Goal: Check status: Check status

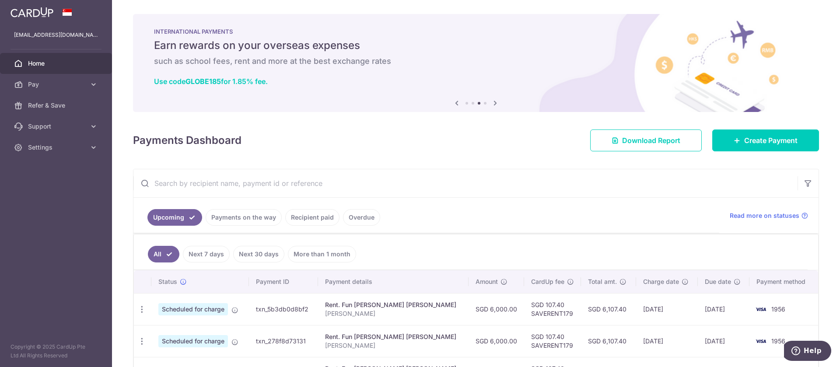
scroll to position [127, 0]
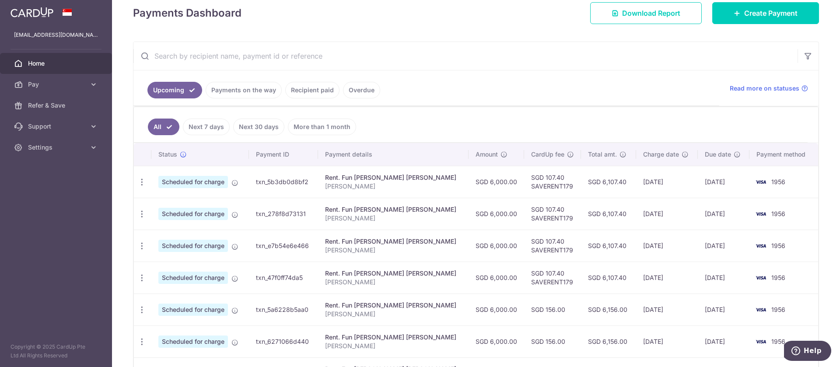
click at [574, 64] on input "text" at bounding box center [465, 56] width 664 height 28
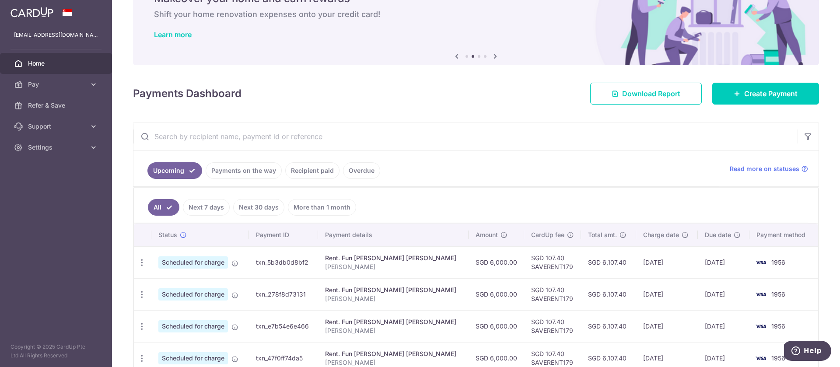
scroll to position [0, 0]
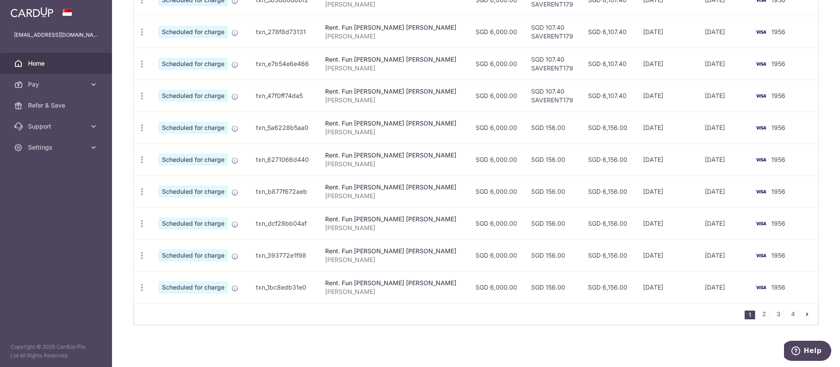
scroll to position [91, 0]
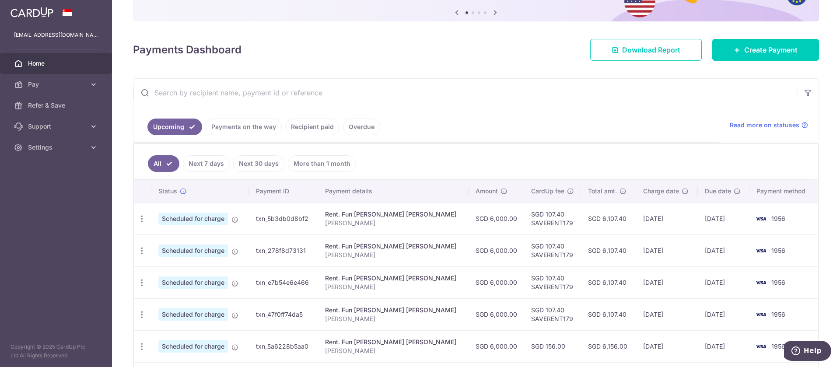
click at [307, 132] on link "Recipient paid" at bounding box center [312, 127] width 54 height 17
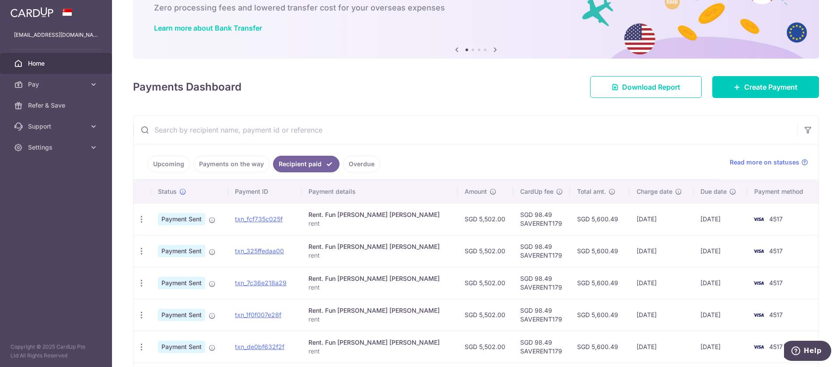
scroll to position [272, 0]
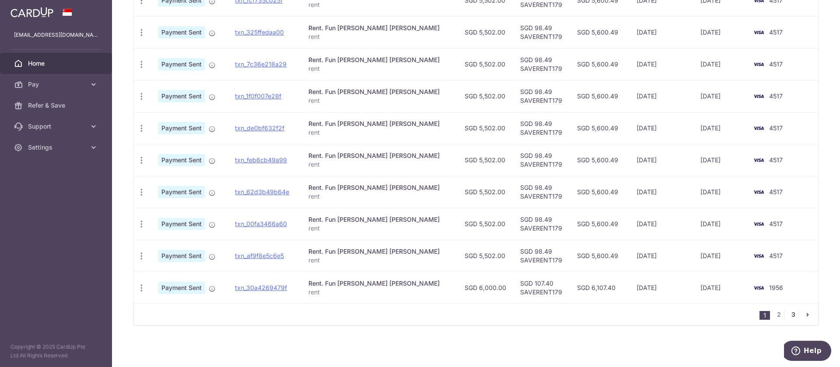
drag, startPoint x: 782, startPoint y: 312, endPoint x: 775, endPoint y: 306, distance: 9.7
click at [788, 312] on link "3" at bounding box center [793, 314] width 11 height 11
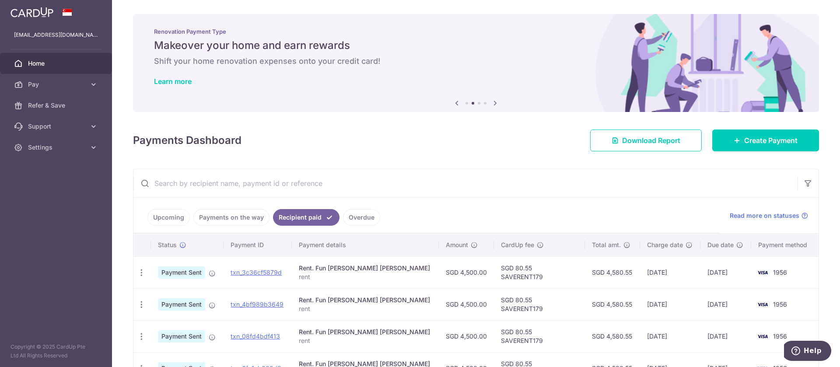
scroll to position [112, 0]
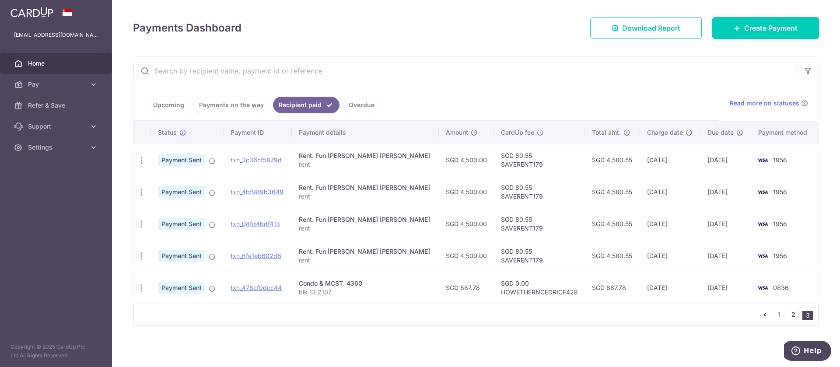
click at [788, 315] on link "2" at bounding box center [793, 314] width 11 height 11
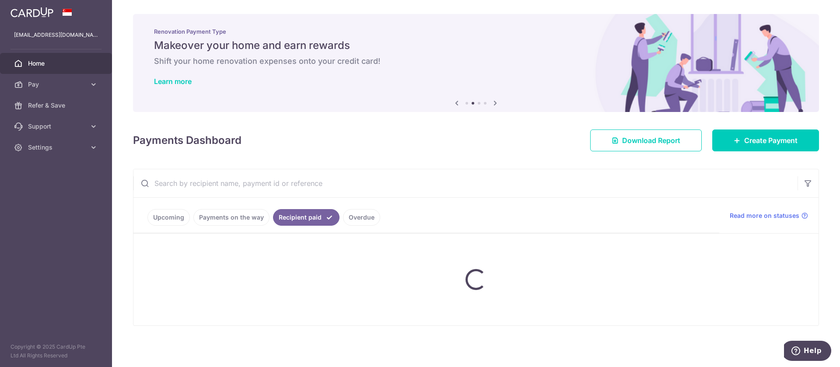
scroll to position [0, 0]
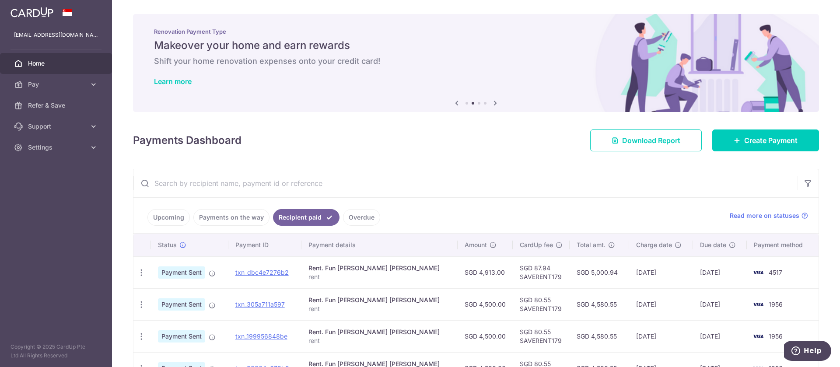
click at [701, 188] on input "text" at bounding box center [465, 183] width 664 height 28
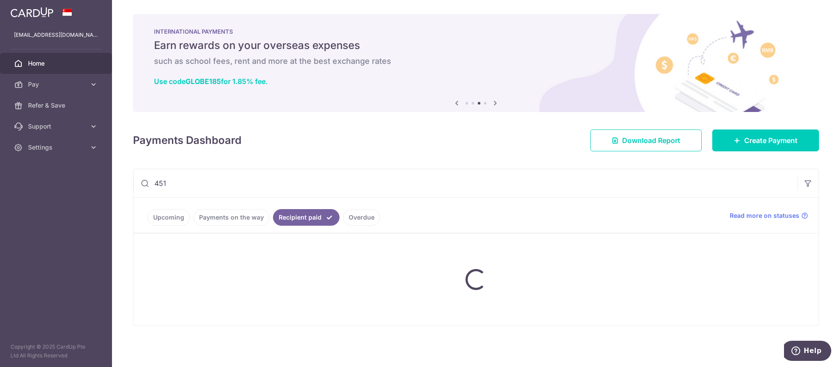
type input "4517"
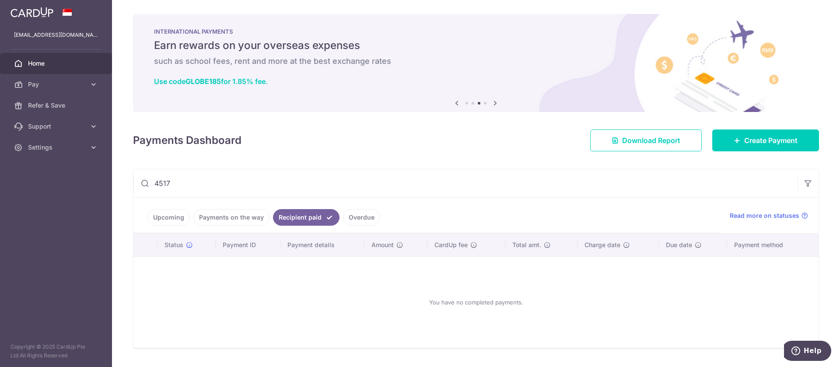
drag, startPoint x: 145, startPoint y: 180, endPoint x: 123, endPoint y: 184, distance: 23.1
click at [123, 183] on div "× Pause Schedule Pause all future payments in this series Pause just this one p…" at bounding box center [476, 183] width 728 height 367
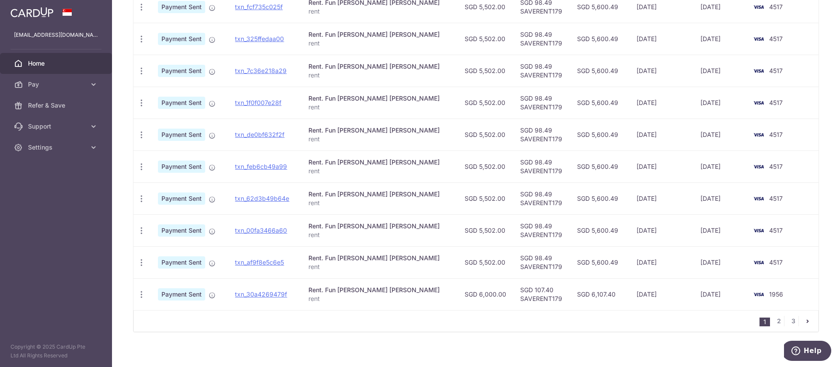
scroll to position [272, 0]
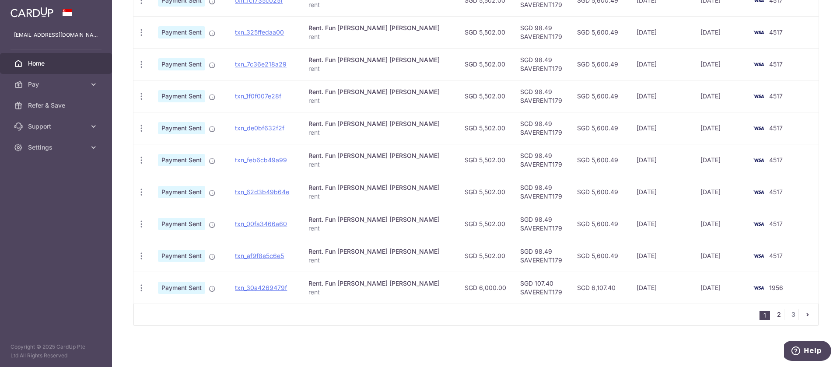
click at [774, 319] on link "2" at bounding box center [779, 314] width 11 height 11
